Goal: Task Accomplishment & Management: Use online tool/utility

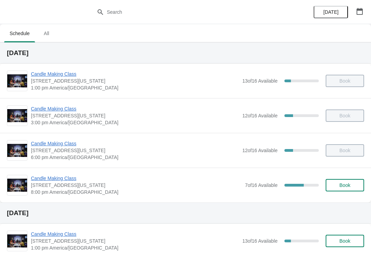
click at [54, 181] on span "Candle Making Class" at bounding box center [136, 178] width 211 height 7
click at [58, 176] on span "Candle Making Class" at bounding box center [136, 178] width 211 height 7
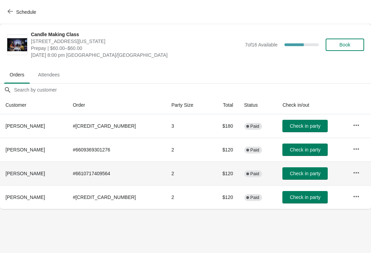
click at [46, 174] on th "[PERSON_NAME]" at bounding box center [33, 173] width 67 height 24
click at [350, 172] on button "button" at bounding box center [356, 172] width 12 height 12
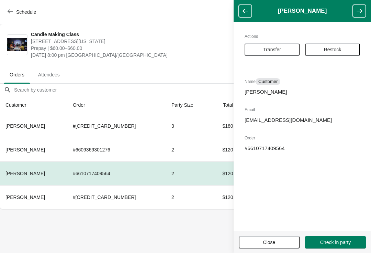
click at [143, 240] on body "Schedule Candle Making Class [STREET_ADDRESS][US_STATE] Prepay | $60.00–$60.00 …" at bounding box center [185, 126] width 371 height 253
click at [275, 247] on button "Close" at bounding box center [269, 242] width 61 height 12
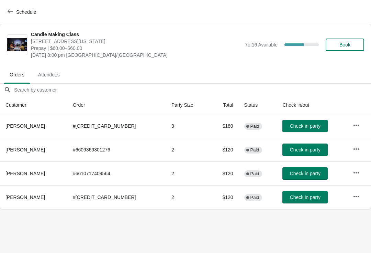
click at [299, 167] on button "Check in party" at bounding box center [304, 173] width 45 height 12
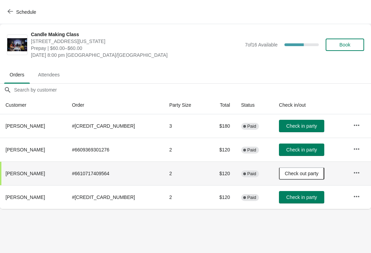
click at [293, 127] on span "Check in party" at bounding box center [301, 125] width 31 height 5
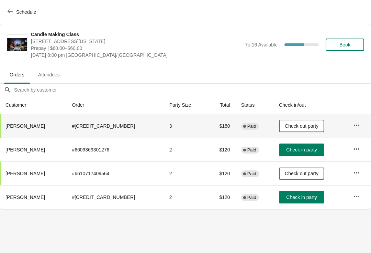
click at [299, 150] on span "Check in party" at bounding box center [301, 149] width 31 height 5
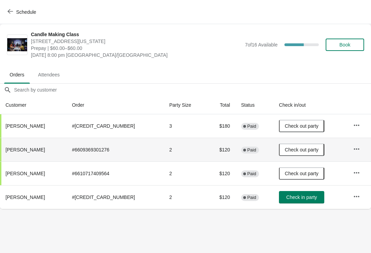
click at [300, 202] on button "Check in party" at bounding box center [301, 197] width 45 height 12
